Goal: Share content: Share content

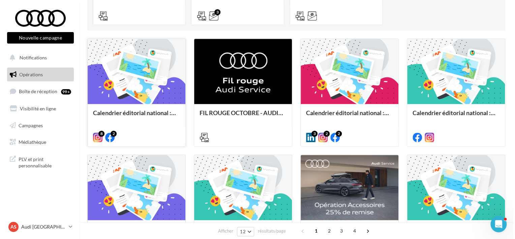
scroll to position [169, 0]
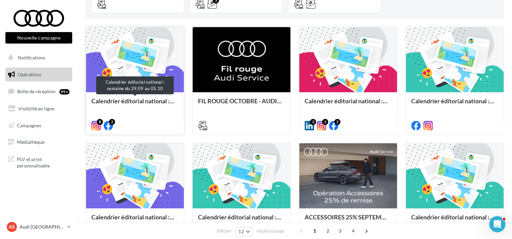
click at [129, 98] on div "Calendrier éditorial national : semaine du 29.09 au 05.10" at bounding box center [134, 103] width 87 height 13
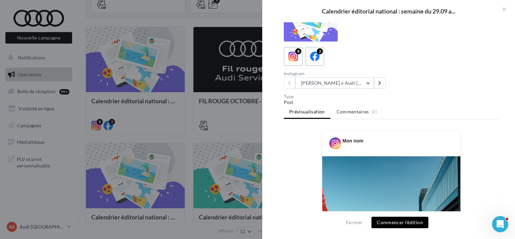
scroll to position [0, 0]
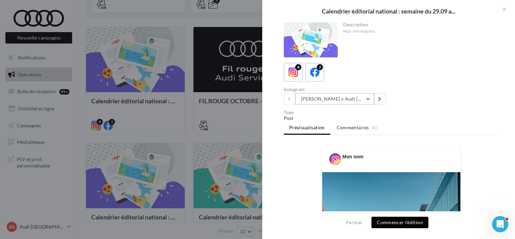
click at [312, 97] on button "Marc Márquez x Audi Spain ????????" at bounding box center [334, 98] width 79 height 11
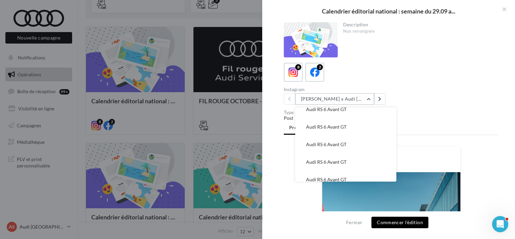
scroll to position [32, 0]
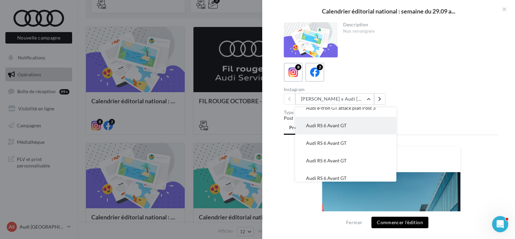
click at [329, 125] on button "Audi RS 6 Avant GT" at bounding box center [345, 126] width 101 height 18
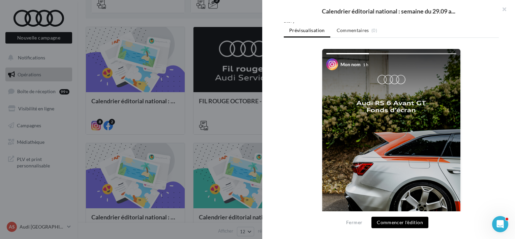
scroll to position [48, 0]
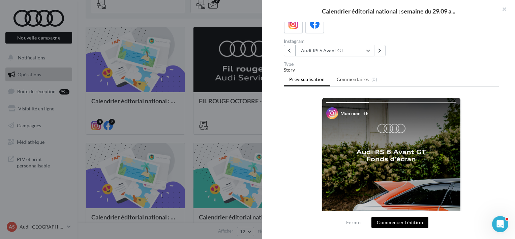
click at [341, 45] on button "Audi RS 6 Avant GT" at bounding box center [334, 50] width 79 height 11
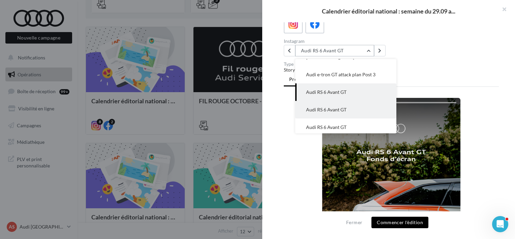
scroll to position [0, 0]
click at [334, 89] on span "Audi e-tron GT attack plan Post 3" at bounding box center [340, 92] width 69 height 6
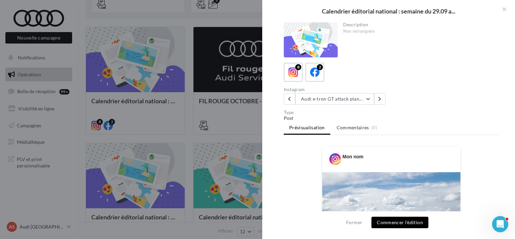
click at [219, 93] on div at bounding box center [257, 119] width 515 height 239
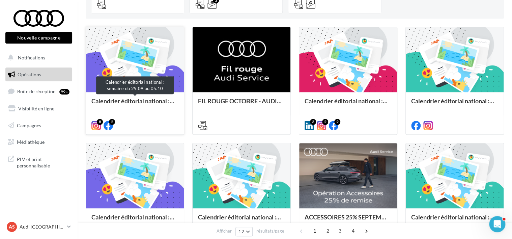
click at [152, 107] on div "Calendrier éditorial national : semaine du 29.09 au 05.10" at bounding box center [134, 103] width 87 height 13
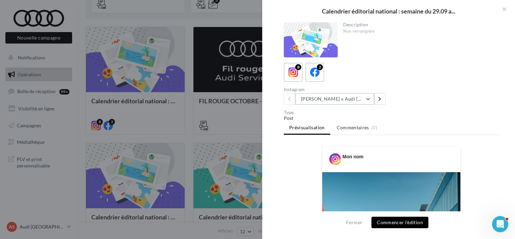
click at [365, 98] on button "Marc Márquez x Audi Spain ????????" at bounding box center [334, 98] width 79 height 11
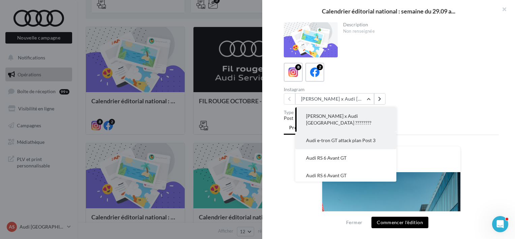
scroll to position [34, 0]
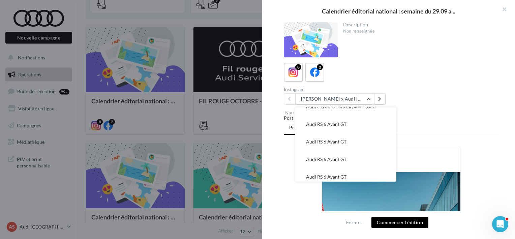
drag, startPoint x: 349, startPoint y: 130, endPoint x: 337, endPoint y: 89, distance: 42.5
click at [337, 89] on div "Instagram" at bounding box center [336, 89] width 105 height 5
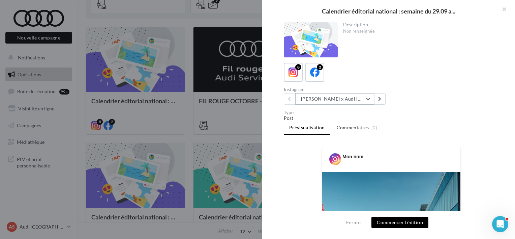
click at [343, 104] on button "Marc Márquez x Audi Spain ????????" at bounding box center [334, 98] width 79 height 11
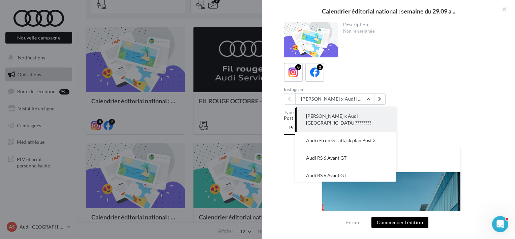
click at [345, 118] on span "Marc Márquez x Audi Spain ????????" at bounding box center [338, 119] width 65 height 12
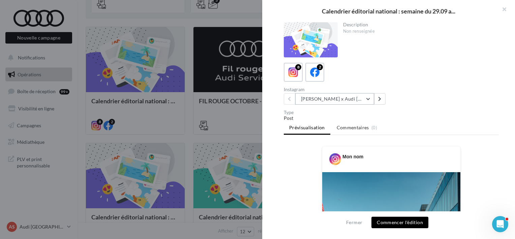
click at [345, 102] on button "Marc Márquez x Audi Spain ????????" at bounding box center [334, 98] width 79 height 11
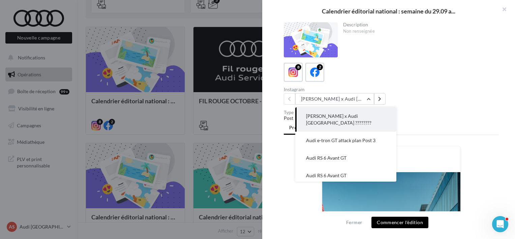
click at [357, 87] on div "Instagram" at bounding box center [336, 89] width 105 height 5
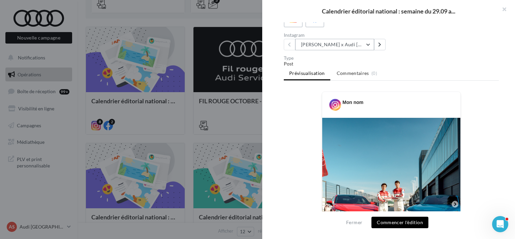
scroll to position [169, 0]
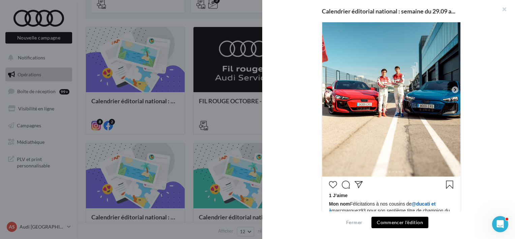
drag, startPoint x: 355, startPoint y: 97, endPoint x: 298, endPoint y: 127, distance: 64.4
click at [298, 127] on div "Mon nom 1 J’aime" at bounding box center [391, 157] width 215 height 360
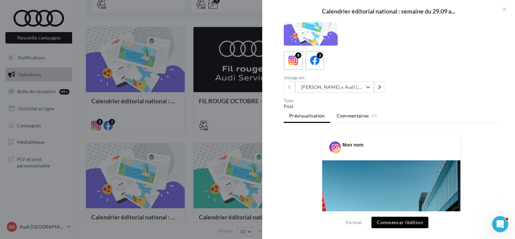
scroll to position [0, 0]
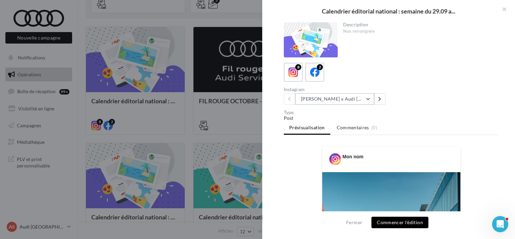
click at [350, 99] on button "Marc Márquez x Audi Spain ????????" at bounding box center [334, 98] width 79 height 11
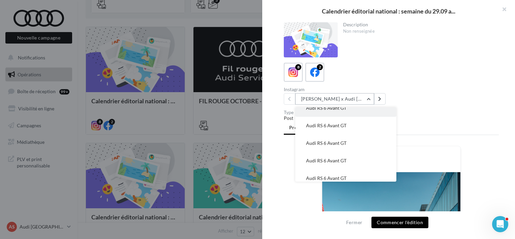
scroll to position [66, 0]
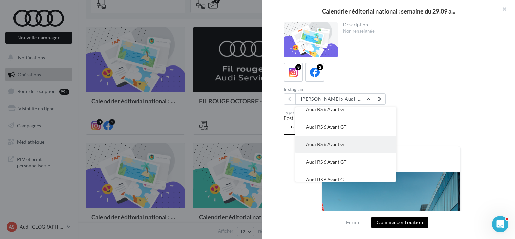
click at [336, 141] on span "Audi RS 6 Avant GT" at bounding box center [326, 144] width 40 height 6
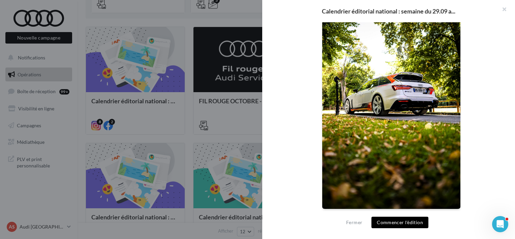
scroll to position [14, 0]
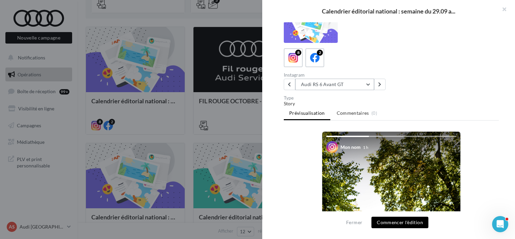
click at [310, 83] on button "Audi RS 6 Avant GT" at bounding box center [334, 84] width 79 height 11
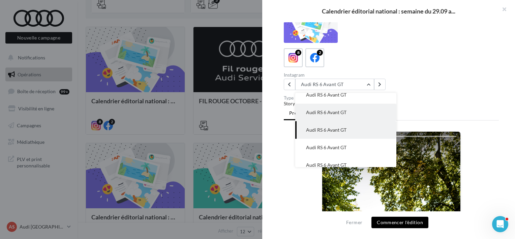
click at [321, 103] on button "Audi RS 6 Avant GT" at bounding box center [345, 112] width 101 height 18
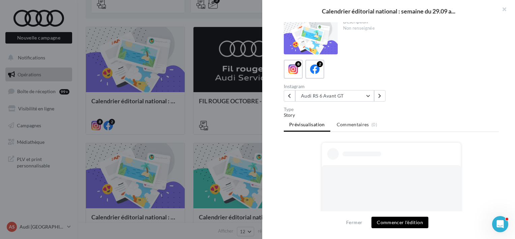
scroll to position [0, 0]
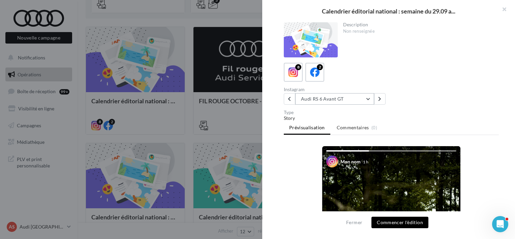
click at [326, 97] on button "Audi RS 6 Avant GT" at bounding box center [334, 98] width 79 height 11
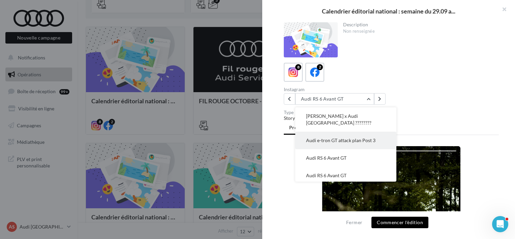
click at [339, 131] on button "Audi e-tron GT attack plan Post 3" at bounding box center [345, 140] width 101 height 18
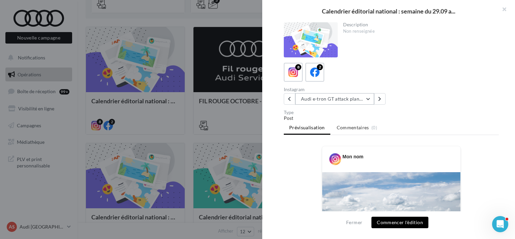
click at [339, 101] on button "Audi e-tron GT attack plan Post 3" at bounding box center [334, 98] width 79 height 11
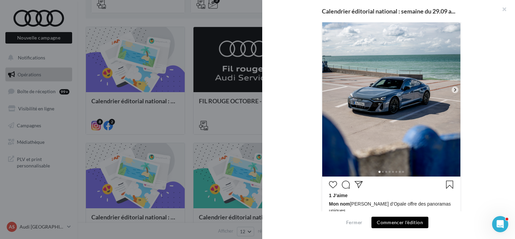
scroll to position [202, 0]
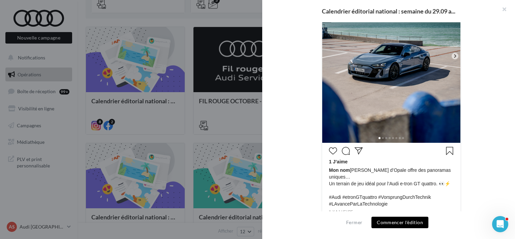
click at [310, 110] on div "Mon nom 1 J’aime" at bounding box center [391, 96] width 215 height 306
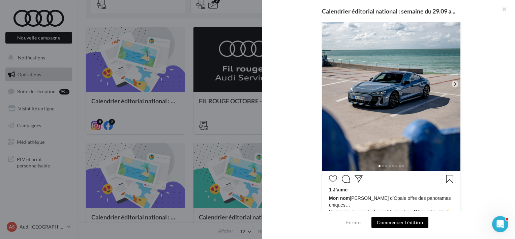
scroll to position [160, 0]
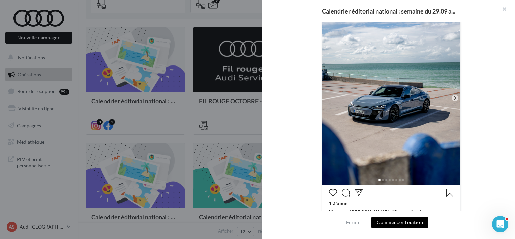
click at [452, 95] on icon at bounding box center [455, 98] width 6 height 6
click at [454, 96] on icon at bounding box center [455, 97] width 2 height 3
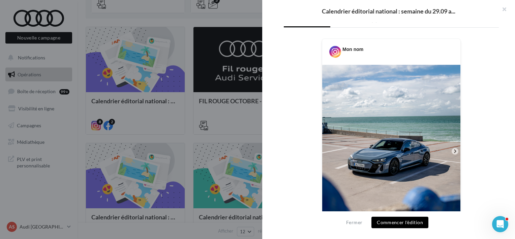
scroll to position [0, 0]
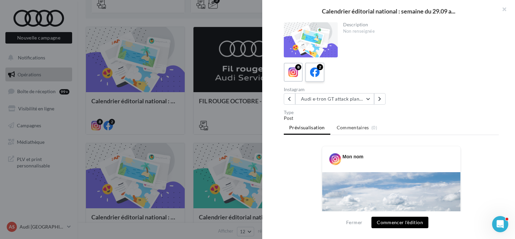
click at [319, 76] on icon at bounding box center [315, 72] width 10 height 10
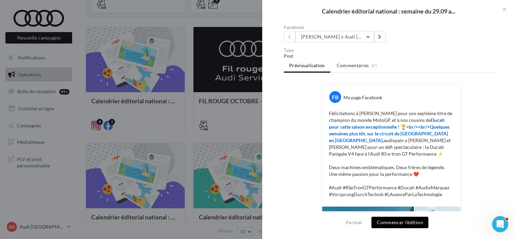
scroll to position [28, 0]
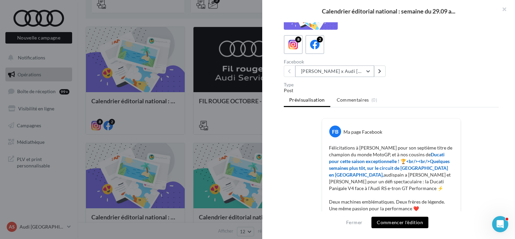
click at [346, 63] on div "Facebook" at bounding box center [336, 61] width 105 height 5
click at [348, 70] on button "Marc Márquez x Audi Spain ????????" at bounding box center [334, 70] width 79 height 11
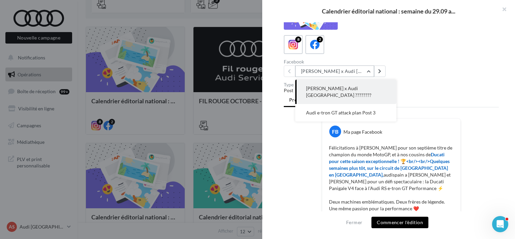
scroll to position [0, 0]
click at [354, 104] on button "Audi e-tron GT attack plan Post 3" at bounding box center [345, 113] width 101 height 18
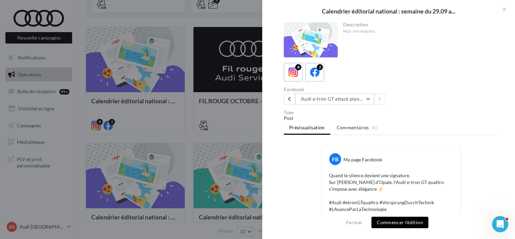
click at [405, 228] on button "Commencer l'édition" at bounding box center [400, 221] width 57 height 11
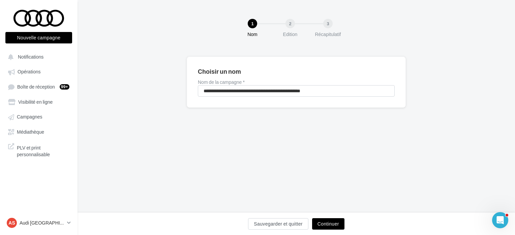
click at [331, 220] on button "Continuer" at bounding box center [328, 223] width 32 height 11
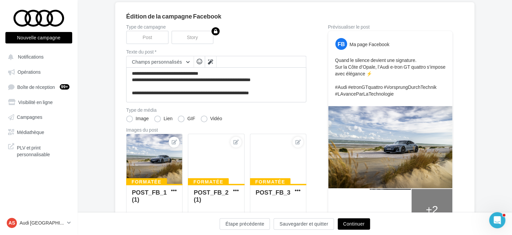
scroll to position [34, 0]
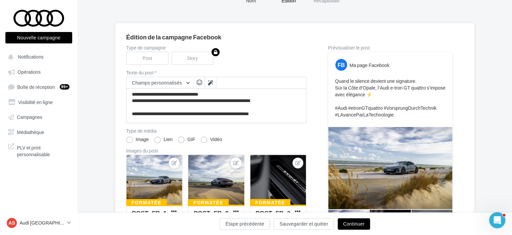
click at [362, 225] on button "Continuer" at bounding box center [353, 223] width 32 height 11
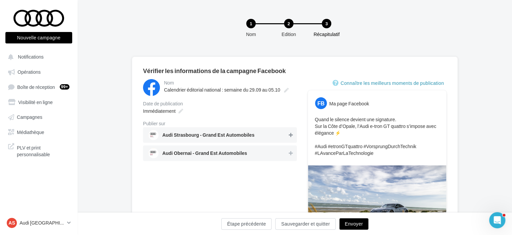
click at [290, 138] on button at bounding box center [290, 135] width 7 height 8
click at [293, 152] on button at bounding box center [290, 153] width 7 height 8
click at [176, 111] on div "Immédiatement" at bounding box center [162, 111] width 44 height 10
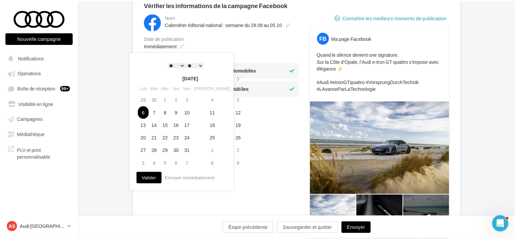
scroll to position [67, 0]
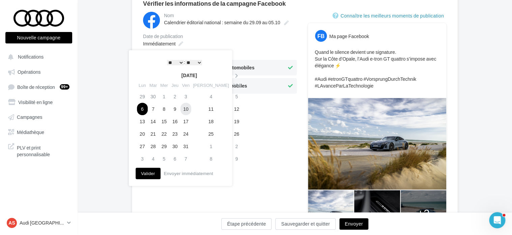
click at [188, 112] on td "10" at bounding box center [185, 109] width 11 height 12
click at [156, 123] on td "14" at bounding box center [153, 121] width 11 height 12
click at [143, 123] on td "13" at bounding box center [142, 121] width 11 height 12
click at [147, 172] on button "Valider" at bounding box center [148, 173] width 25 height 11
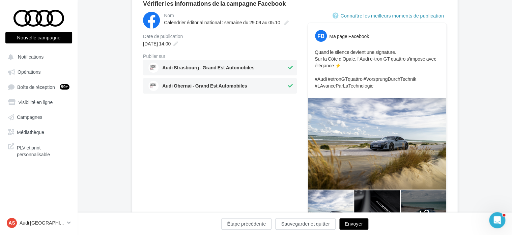
click at [345, 224] on button "Envoyer" at bounding box center [353, 223] width 29 height 11
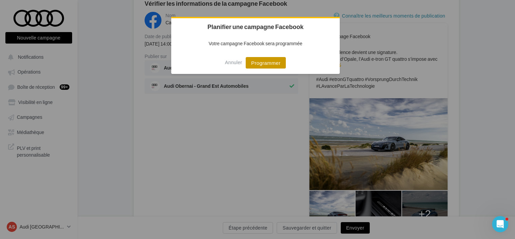
click at [260, 62] on button "Programmer" at bounding box center [266, 62] width 40 height 11
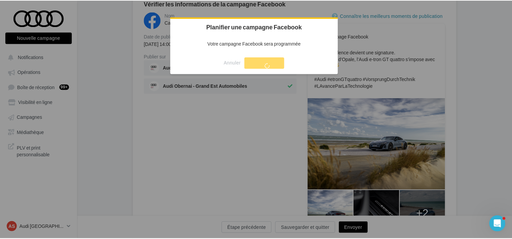
scroll to position [11, 0]
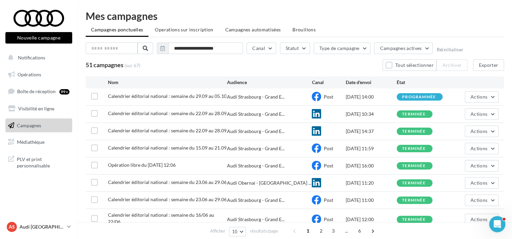
click at [57, 228] on p "Audi [GEOGRAPHIC_DATA]" at bounding box center [42, 226] width 45 height 7
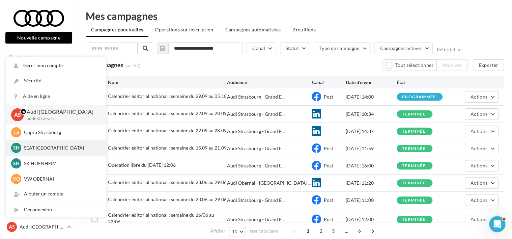
click at [53, 150] on p "SEAT [GEOGRAPHIC_DATA]" at bounding box center [61, 147] width 74 height 7
